Goal: Task Accomplishment & Management: Complete application form

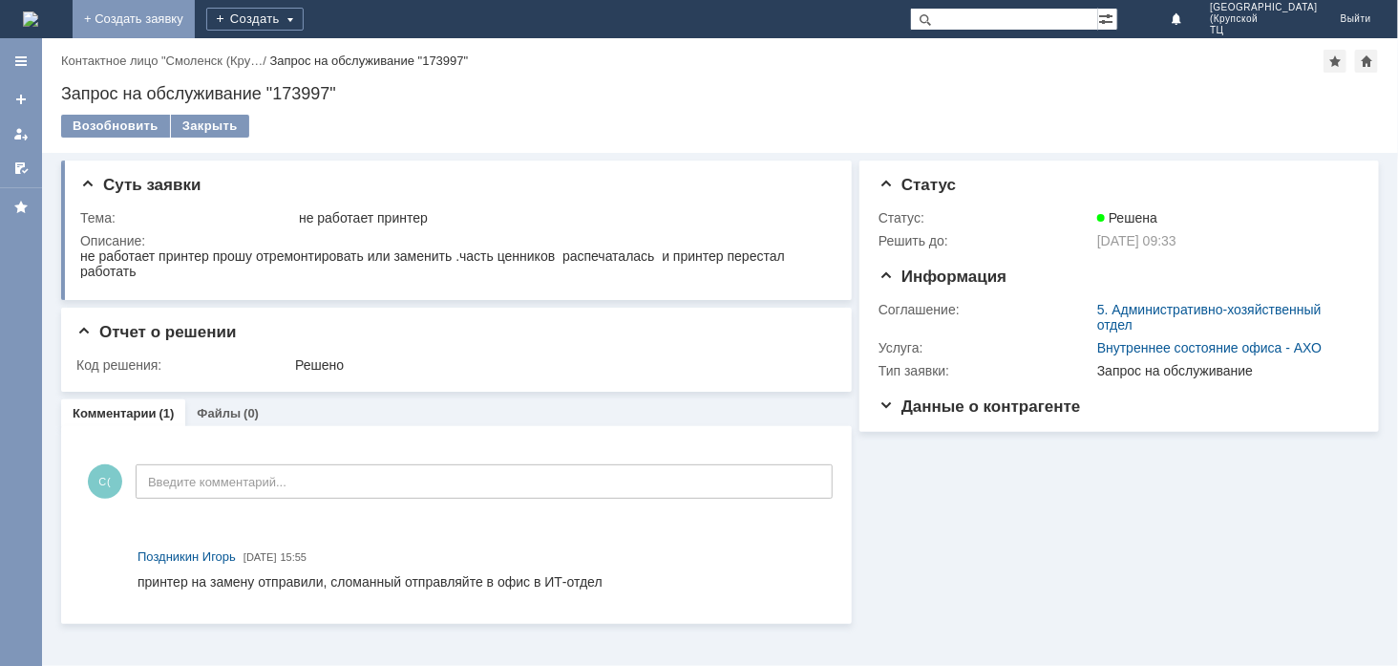
click at [195, 7] on link "+ Создать заявку" at bounding box center [134, 19] width 122 height 38
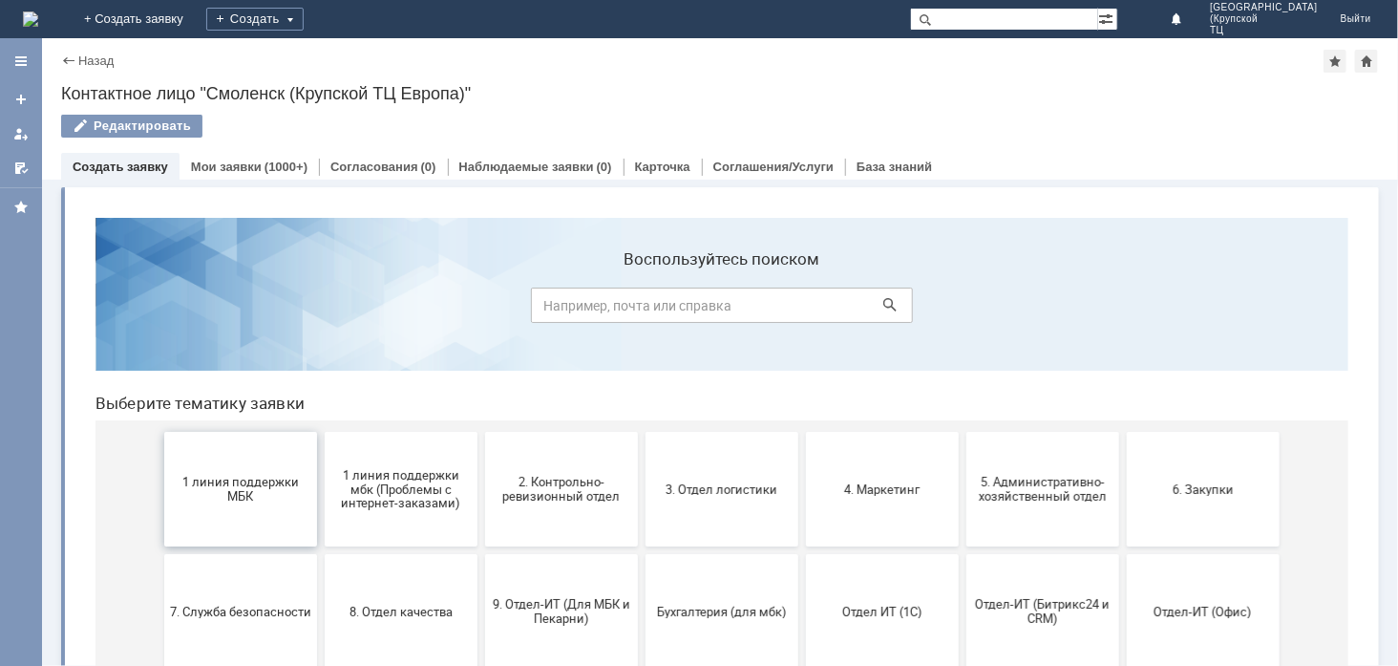
click at [227, 511] on button "1 линия поддержки МБК" at bounding box center [239, 488] width 153 height 115
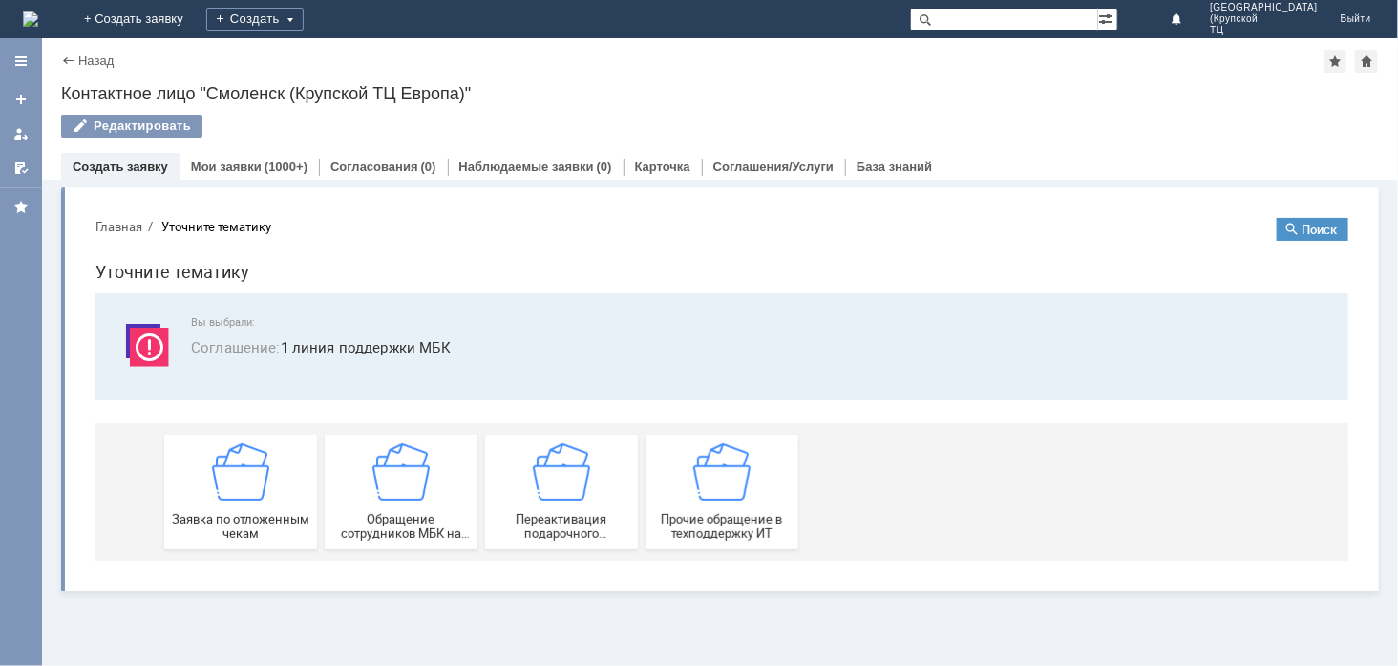
click at [227, 511] on span "Заявка по отложенным чекам" at bounding box center [239, 525] width 141 height 29
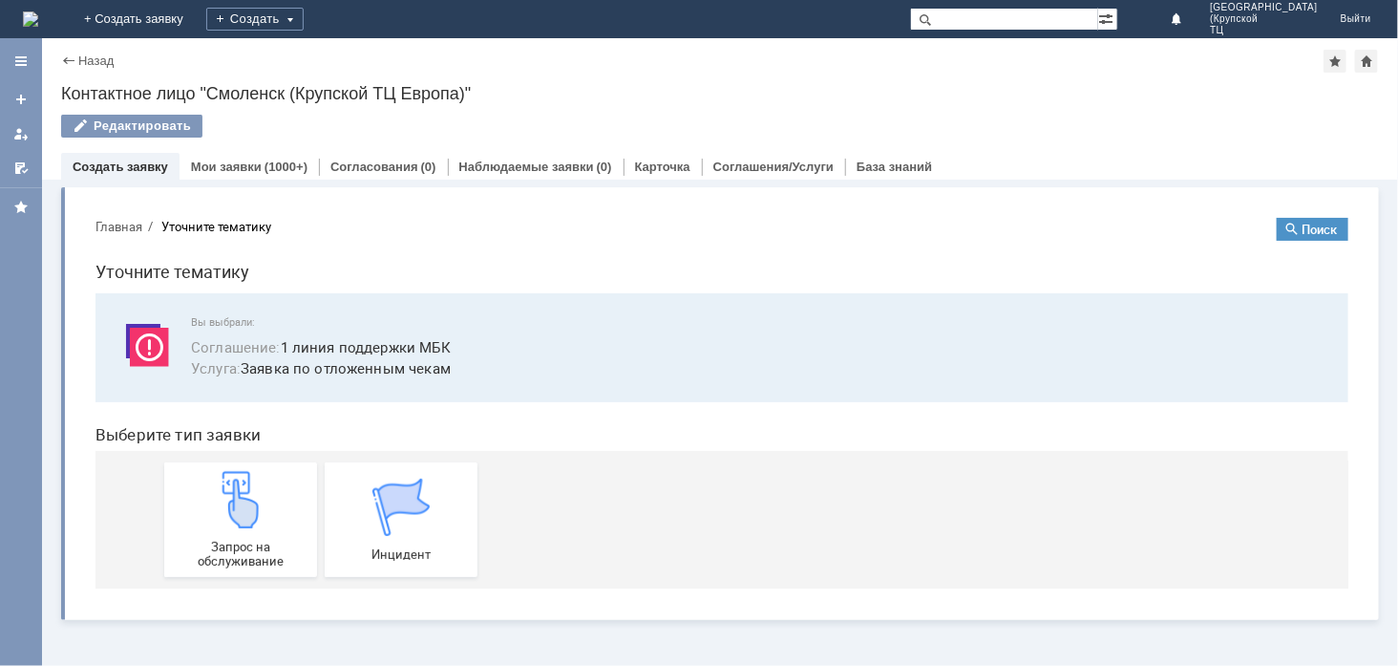
click at [227, 511] on img at bounding box center [239, 498] width 57 height 57
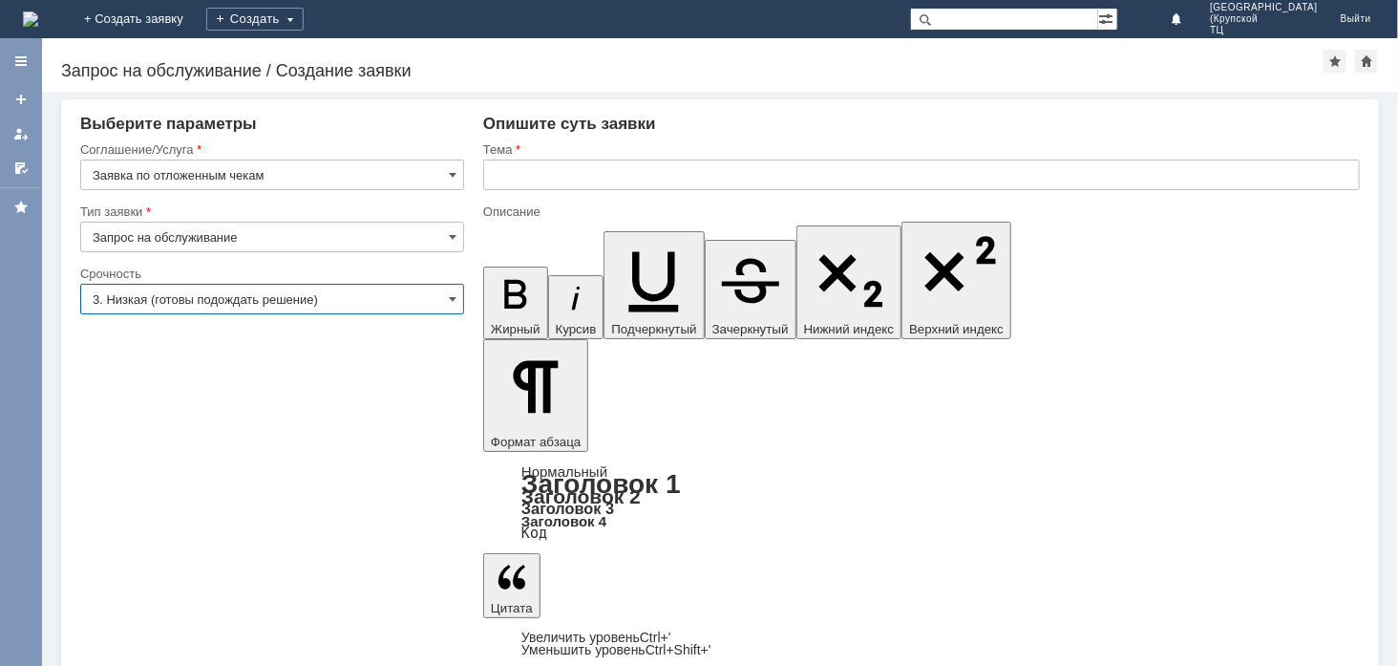
click at [277, 298] on input "3. Низкая (готовы подождать решение)" at bounding box center [272, 299] width 384 height 31
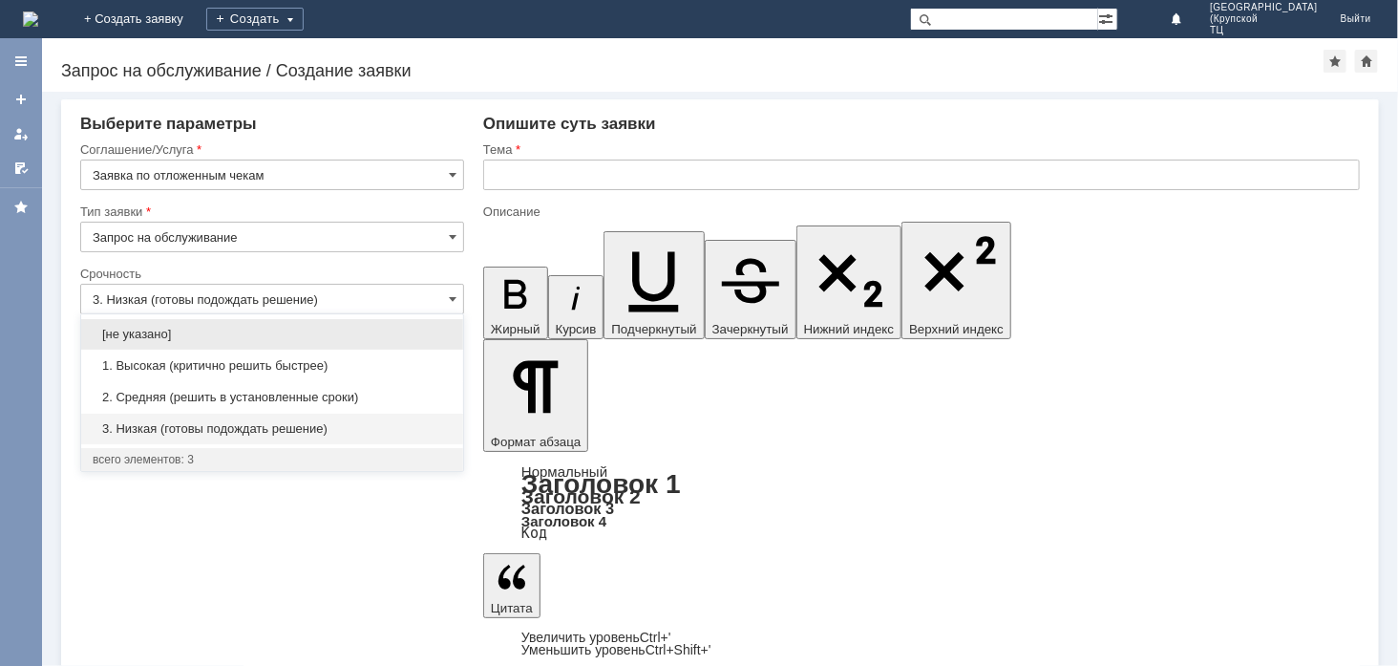
drag, startPoint x: 365, startPoint y: 376, endPoint x: 557, endPoint y: 223, distance: 246.0
click at [366, 371] on div "1. Высокая (критично решить быстрее)" at bounding box center [272, 366] width 382 height 31
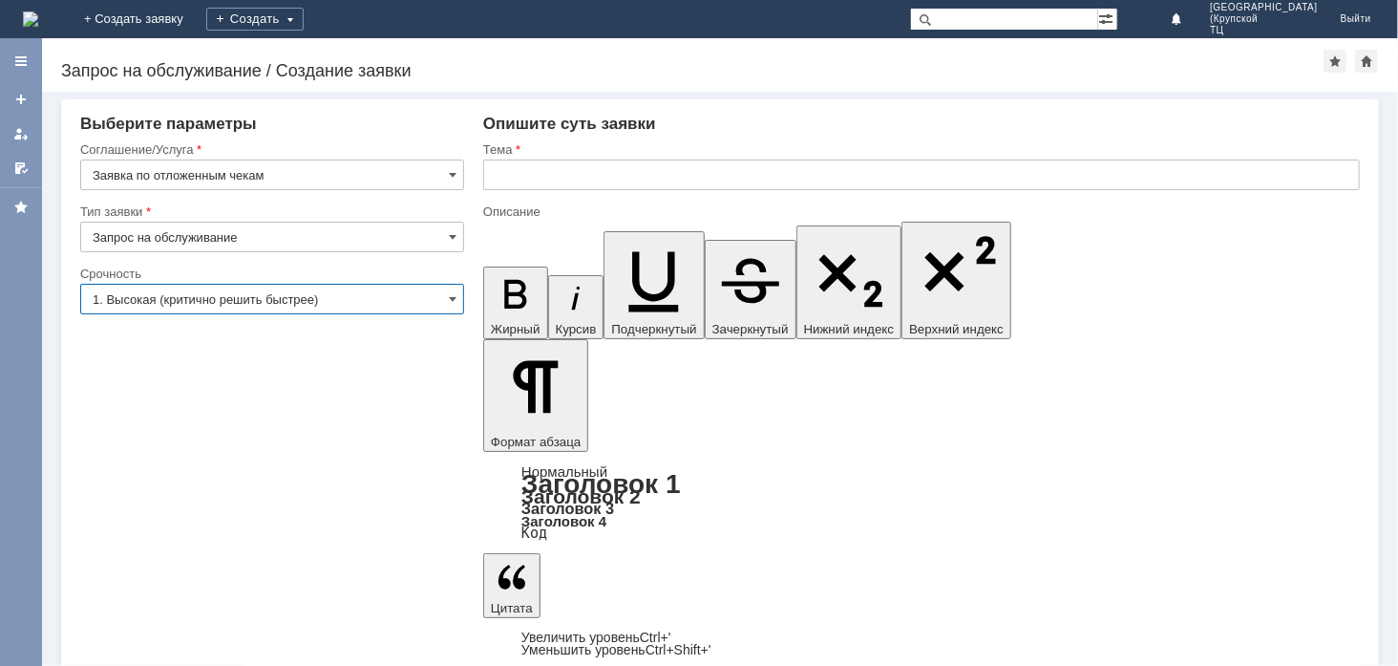
type input "1. Высокая (критично решить быстрее)"
click at [580, 169] on input "text" at bounding box center [921, 175] width 877 height 31
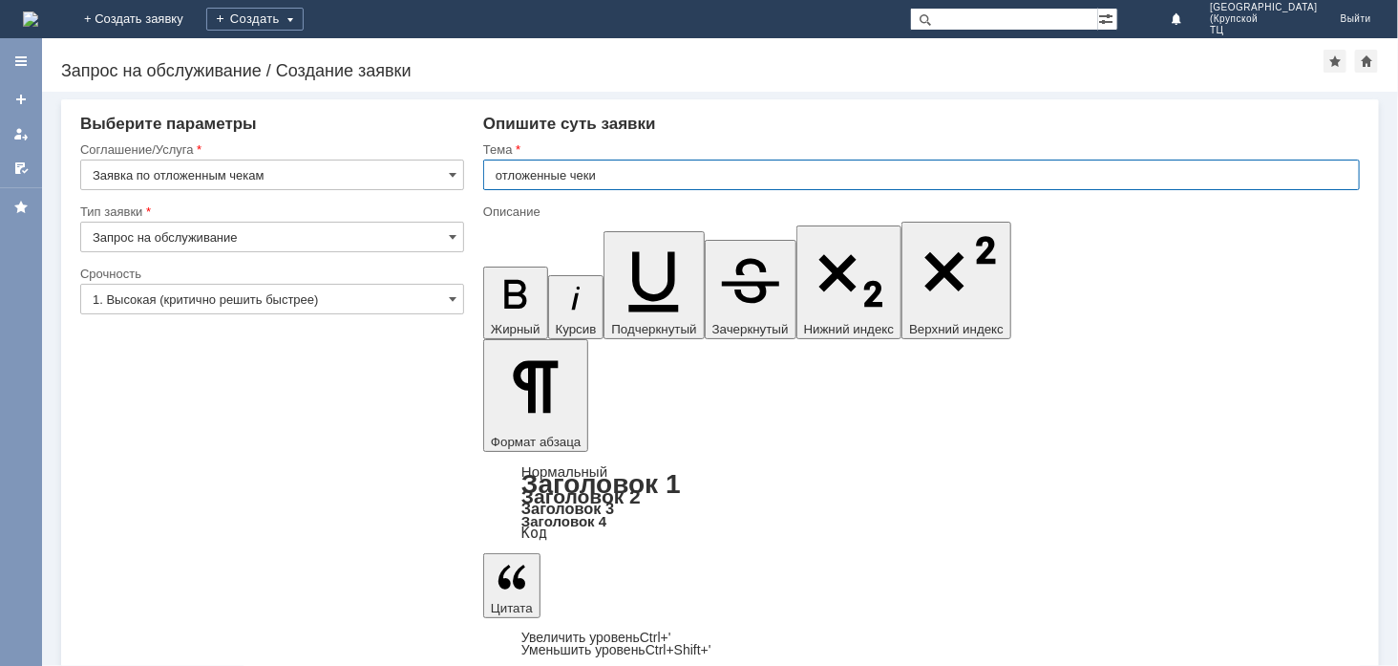
type input "отложенные чеки"
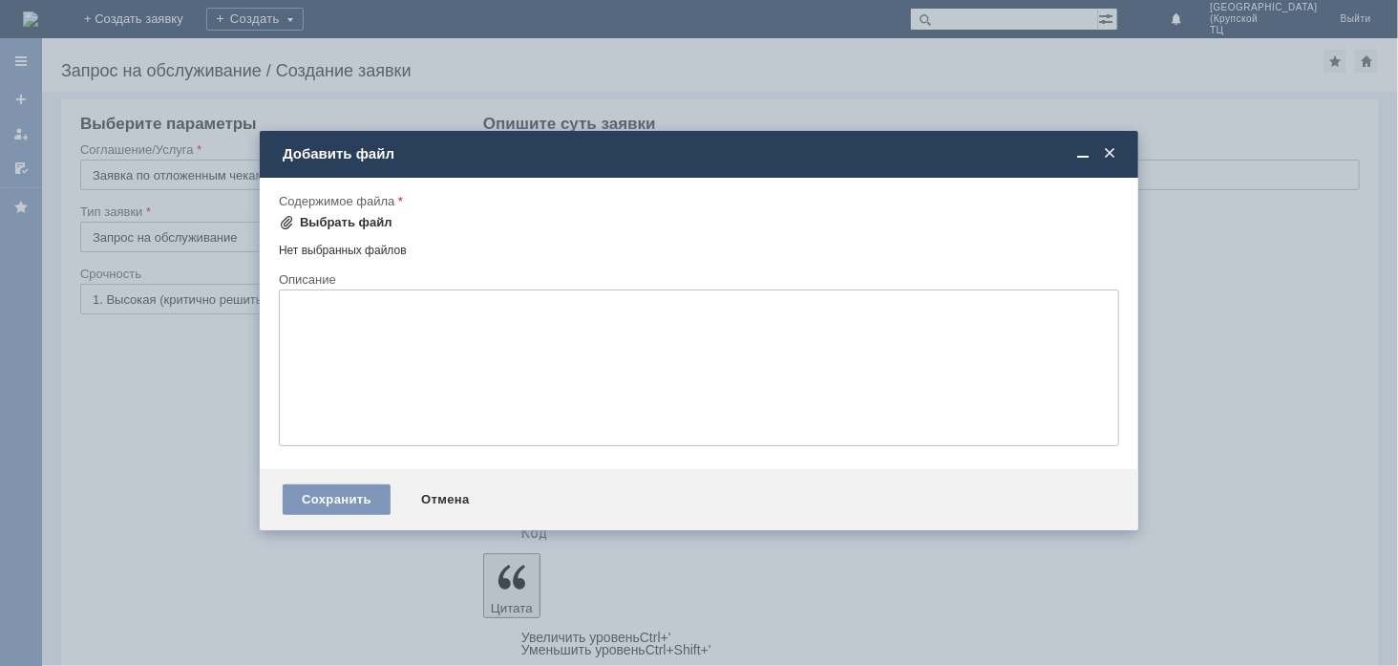
click at [319, 215] on div "Выбрать файл" at bounding box center [346, 222] width 93 height 15
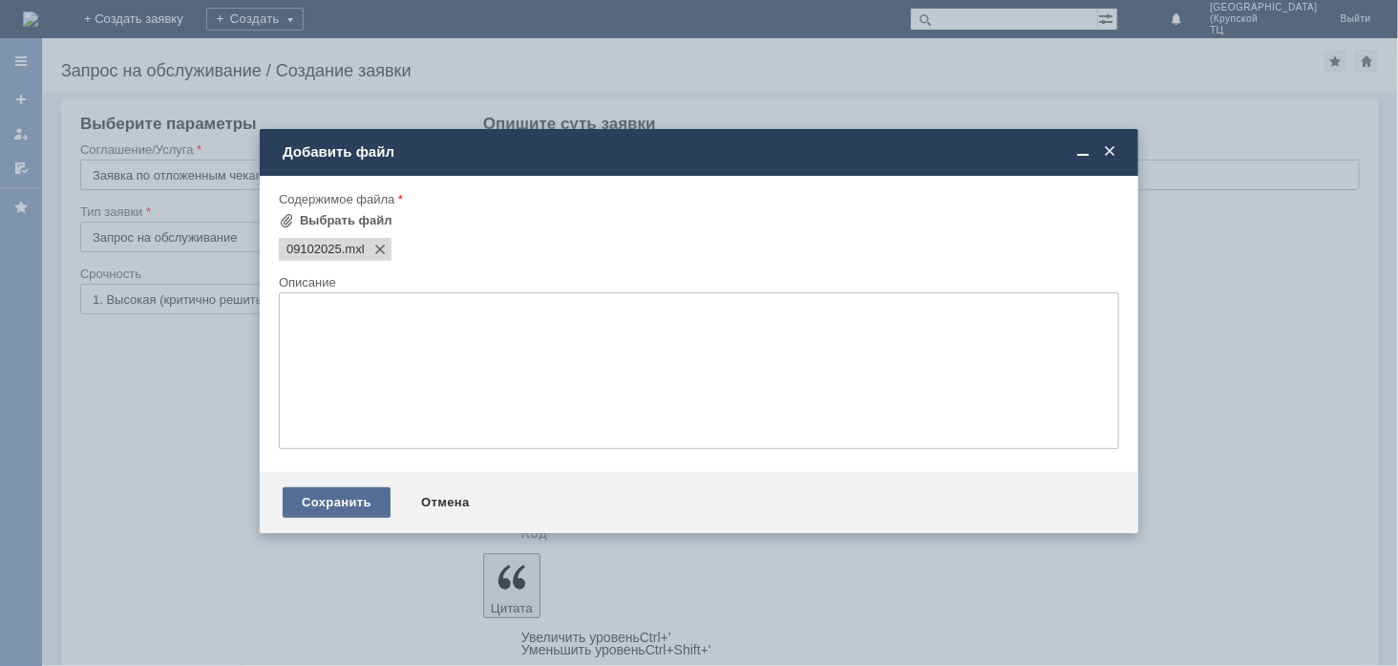
click at [323, 509] on div "Сохранить" at bounding box center [337, 502] width 108 height 31
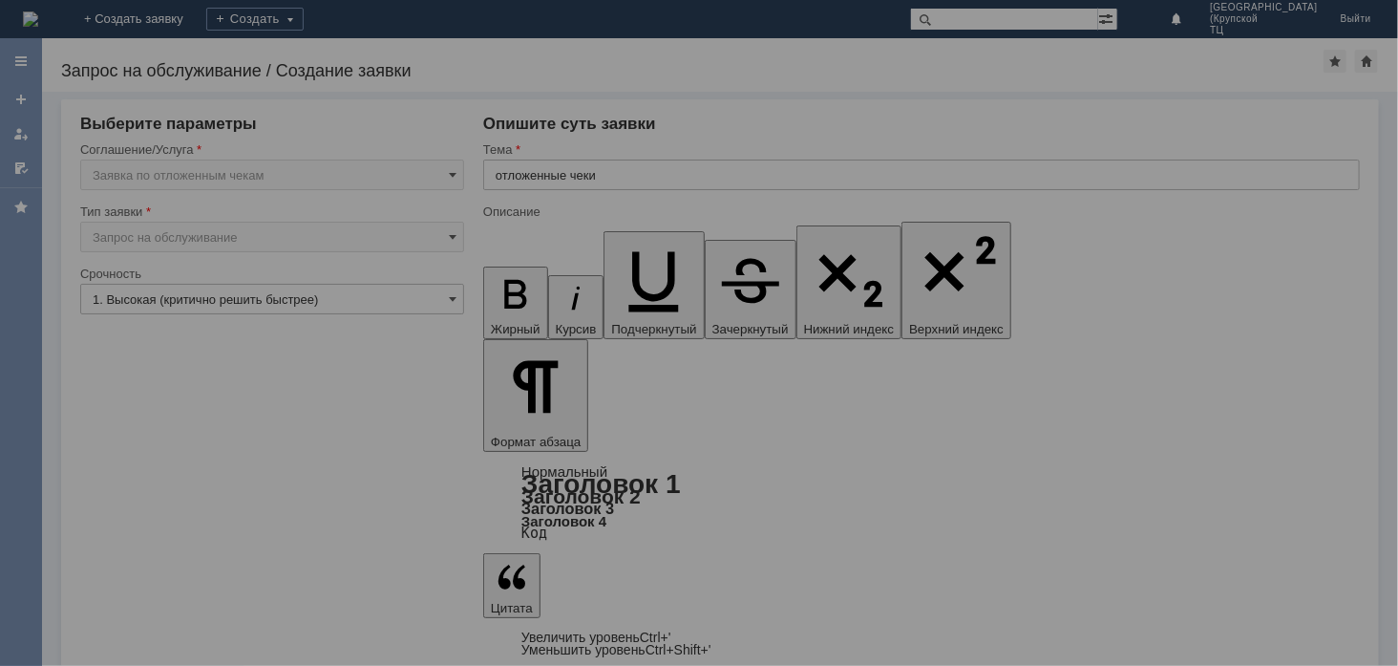
click at [145, 535] on div at bounding box center [699, 333] width 1398 height 666
